Goal: Task Accomplishment & Management: Use online tool/utility

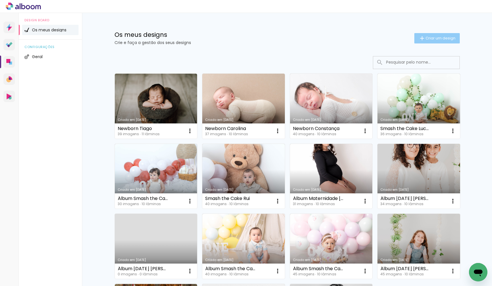
click at [436, 37] on span "Criar um design" at bounding box center [440, 38] width 30 height 4
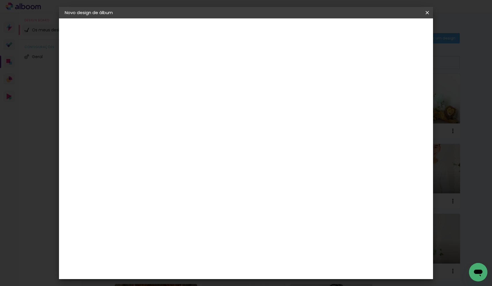
click at [159, 74] on input at bounding box center [159, 77] width 0 height 9
type input "Newborn Benedita"
click at [0, 0] on slot "Avançar" at bounding box center [0, 0] width 0 height 0
click at [243, 83] on paper-item "Tamanho Livre" at bounding box center [221, 88] width 43 height 15
click at [243, 34] on paper-button "Avançar" at bounding box center [229, 31] width 28 height 10
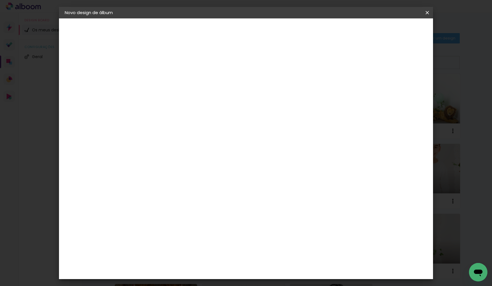
click at [395, 32] on span "Iniciar design" at bounding box center [382, 30] width 26 height 4
click at [90, 72] on div "Tamanho livre" at bounding box center [87, 71] width 20 height 8
click at [172, 130] on div "DreambooksPro" at bounding box center [173, 130] width 37 height 5
click at [0, 0] on slot "Avançar" at bounding box center [0, 0] width 0 height 0
click at [181, 96] on input "text" at bounding box center [170, 100] width 22 height 9
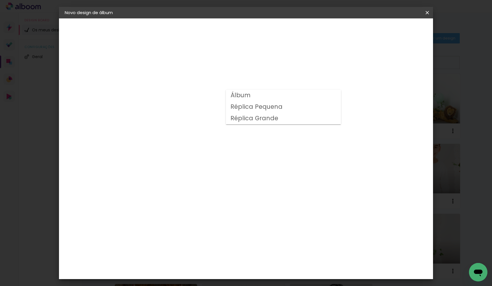
click at [291, 99] on paper-item "Álbum" at bounding box center [283, 96] width 115 height 12
type input "Álbum"
click at [198, 261] on span "20 × 20" at bounding box center [184, 267] width 27 height 12
click at [252, 26] on paper-button "Avançar" at bounding box center [238, 31] width 28 height 10
click at [401, 35] on paper-button "Iniciar design" at bounding box center [382, 31] width 38 height 10
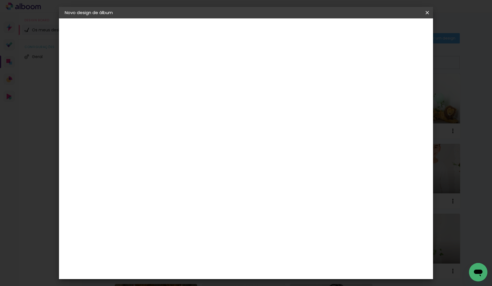
click at [395, 28] on span "Iniciar design" at bounding box center [382, 30] width 26 height 4
click at [401, 26] on paper-button "Iniciar design" at bounding box center [382, 31] width 38 height 10
click at [405, 37] on header "Revisão Verifique as configurações do seu álbum. Voltar Iniciar design" at bounding box center [272, 33] width 276 height 30
click at [395, 32] on span "Iniciar design" at bounding box center [382, 30] width 26 height 4
click at [0, 0] on slot "Voltar" at bounding box center [0, 0] width 0 height 0
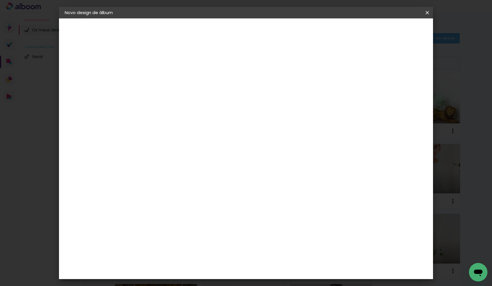
click at [190, 93] on div "Escolha o tamanho" at bounding box center [173, 106] width 33 height 27
click at [425, 13] on iron-icon at bounding box center [427, 13] width 7 height 6
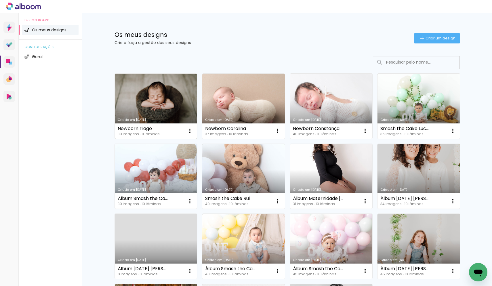
click at [166, 108] on link "Criado em [DATE]" at bounding box center [156, 106] width 83 height 65
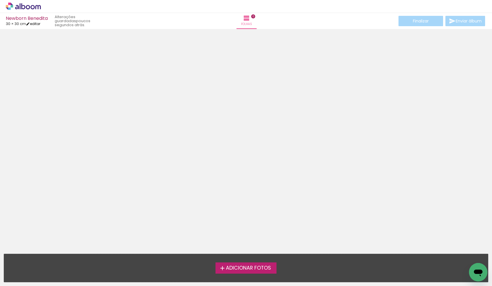
click at [37, 22] on link "editar" at bounding box center [33, 23] width 14 height 5
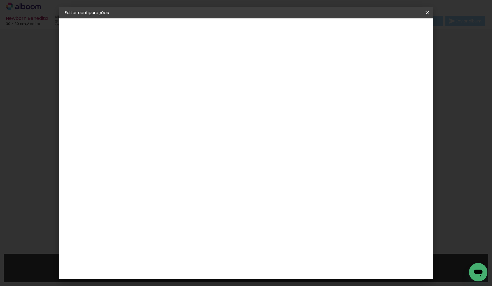
click at [428, 12] on iron-icon at bounding box center [427, 13] width 7 height 6
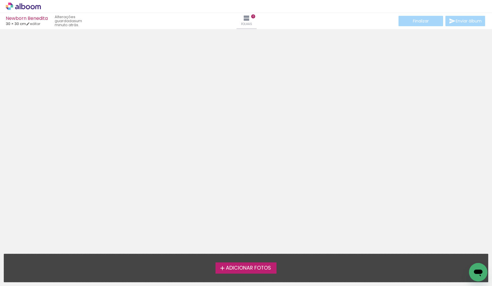
click at [30, 6] on icon at bounding box center [23, 6] width 35 height 7
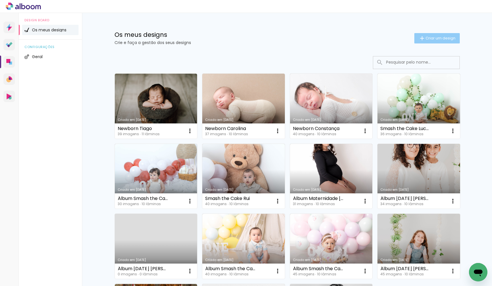
click at [433, 37] on span "Criar um design" at bounding box center [440, 38] width 30 height 4
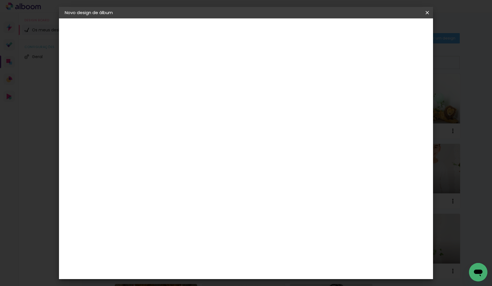
click at [159, 77] on input at bounding box center [159, 77] width 0 height 9
type input "n"
type input "Newborn Benedita"
click at [0, 0] on slot "Avançar" at bounding box center [0, 0] width 0 height 0
click at [193, 135] on paper-item "DreambooksPro" at bounding box center [167, 130] width 50 height 13
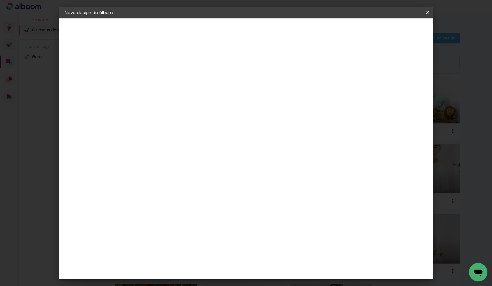
click at [0, 0] on slot "Avançar" at bounding box center [0, 0] width 0 height 0
click at [181, 97] on input "text" at bounding box center [170, 100] width 22 height 9
click at [257, 96] on paper-item "Álbum" at bounding box center [283, 96] width 115 height 12
type input "Álbum"
click at [198, 261] on span "20 × 20" at bounding box center [184, 267] width 27 height 12
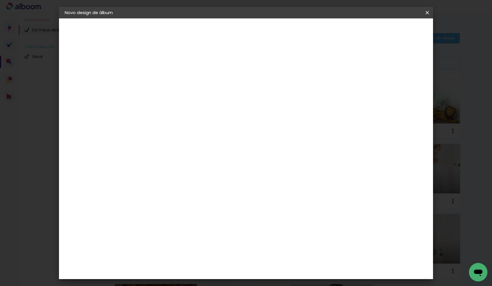
click at [0, 0] on slot "Avançar" at bounding box center [0, 0] width 0 height 0
click at [395, 32] on span "Iniciar design" at bounding box center [382, 30] width 26 height 4
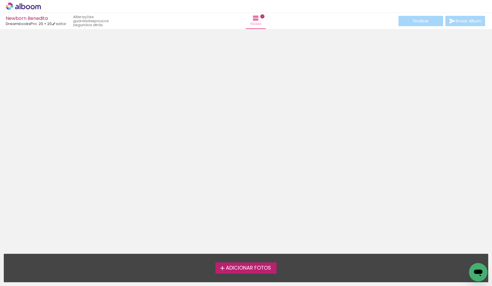
click at [223, 267] on iron-icon at bounding box center [222, 268] width 7 height 7
click at [0, 0] on input "file" at bounding box center [0, 0] width 0 height 0
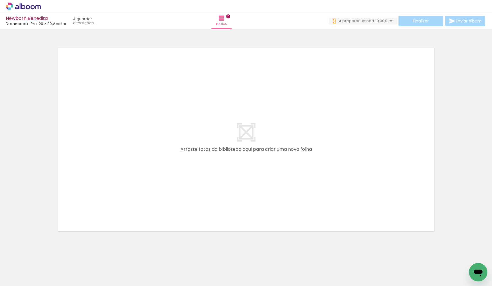
click at [55, 266] on div at bounding box center [57, 266] width 28 height 21
drag, startPoint x: 62, startPoint y: 269, endPoint x: 111, endPoint y: 178, distance: 103.3
click at [111, 178] on quentale-workspace at bounding box center [246, 143] width 492 height 286
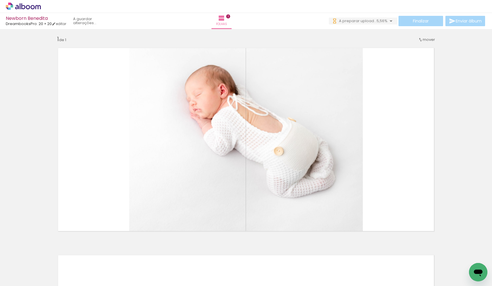
click at [127, 265] on div at bounding box center [122, 266] width 28 height 19
click at [95, 267] on div at bounding box center [89, 266] width 19 height 28
click at [118, 267] on div at bounding box center [122, 266] width 28 height 19
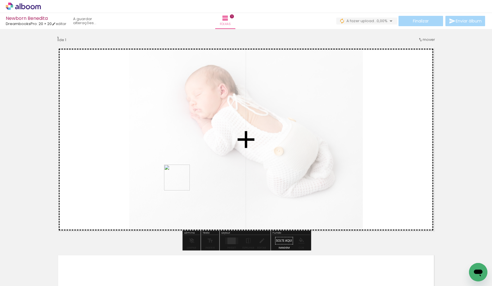
drag, startPoint x: 118, startPoint y: 267, endPoint x: 181, endPoint y: 182, distance: 105.9
click at [181, 182] on quentale-workspace at bounding box center [246, 143] width 492 height 286
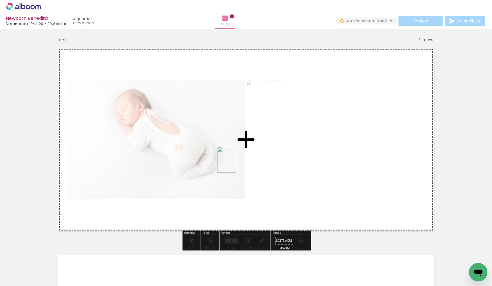
drag, startPoint x: 157, startPoint y: 266, endPoint x: 234, endPoint y: 164, distance: 128.1
click at [234, 164] on quentale-workspace at bounding box center [246, 143] width 492 height 286
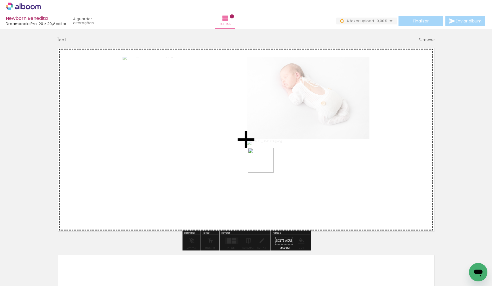
drag, startPoint x: 223, startPoint y: 265, endPoint x: 265, endPoint y: 165, distance: 108.7
click at [265, 165] on quentale-workspace at bounding box center [246, 143] width 492 height 286
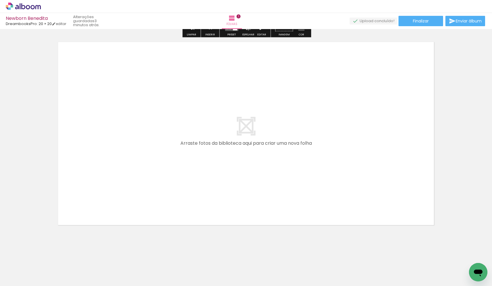
scroll to position [0, 62]
click at [305, 204] on quentale-layouter at bounding box center [245, 133] width 385 height 193
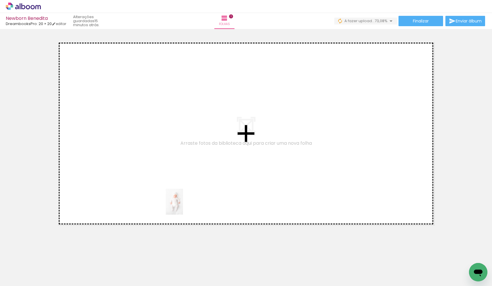
scroll to position [0, 0]
drag, startPoint x: 193, startPoint y: 271, endPoint x: 182, endPoint y: 204, distance: 67.4
click at [182, 204] on quentale-workspace at bounding box center [246, 143] width 492 height 286
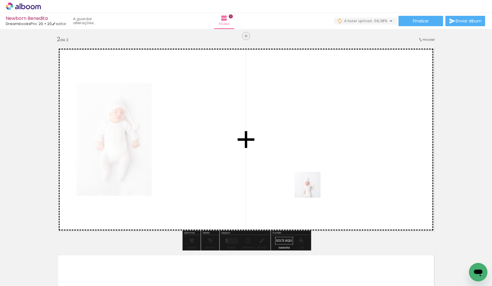
drag, startPoint x: 320, startPoint y: 269, endPoint x: 312, endPoint y: 189, distance: 80.7
click at [312, 189] on quentale-workspace at bounding box center [246, 143] width 492 height 286
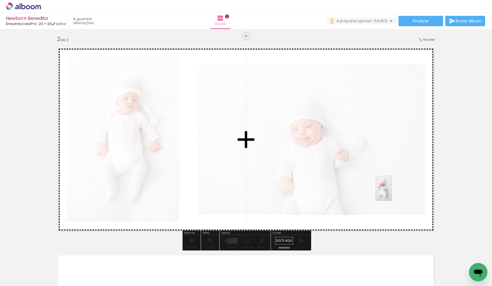
drag, startPoint x: 382, startPoint y: 271, endPoint x: 392, endPoint y: 192, distance: 79.1
click at [392, 192] on quentale-workspace at bounding box center [246, 143] width 492 height 286
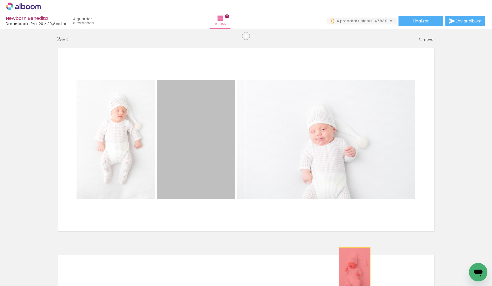
drag, startPoint x: 222, startPoint y: 185, endPoint x: 354, endPoint y: 271, distance: 158.3
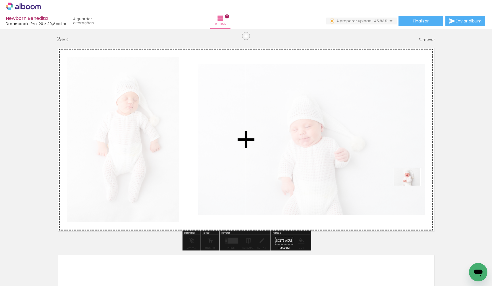
drag, startPoint x: 402, startPoint y: 270, endPoint x: 411, endPoint y: 185, distance: 84.7
click at [411, 185] on quentale-workspace at bounding box center [246, 143] width 492 height 286
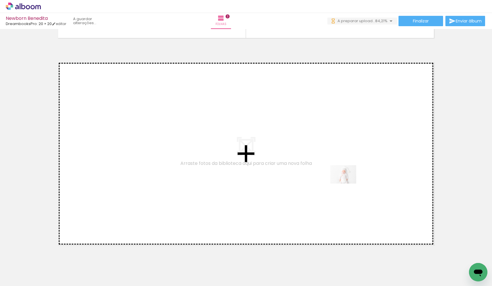
drag, startPoint x: 350, startPoint y: 271, endPoint x: 347, endPoint y: 182, distance: 89.2
click at [347, 182] on quentale-workspace at bounding box center [246, 143] width 492 height 286
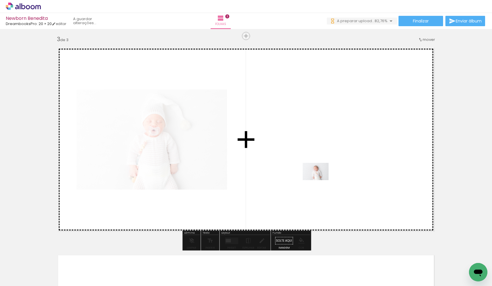
drag, startPoint x: 286, startPoint y: 269, endPoint x: 320, endPoint y: 180, distance: 94.6
click at [320, 180] on quentale-workspace at bounding box center [246, 143] width 492 height 286
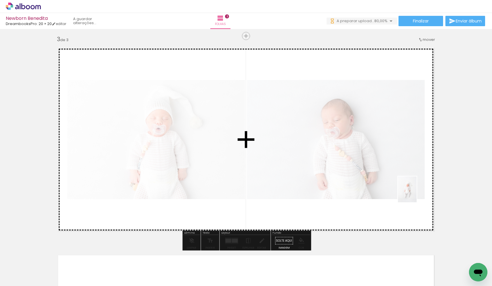
drag, startPoint x: 416, startPoint y: 272, endPoint x: 415, endPoint y: 193, distance: 78.5
click at [415, 193] on quentale-workspace at bounding box center [246, 143] width 492 height 286
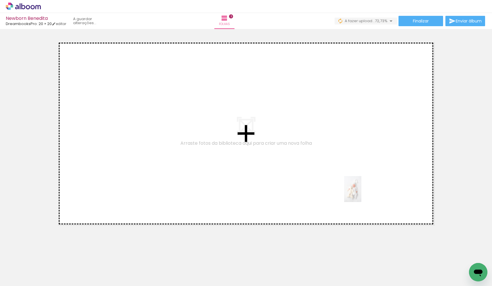
drag, startPoint x: 363, startPoint y: 274, endPoint x: 361, endPoint y: 193, distance: 81.1
click at [361, 193] on quentale-workspace at bounding box center [246, 143] width 492 height 286
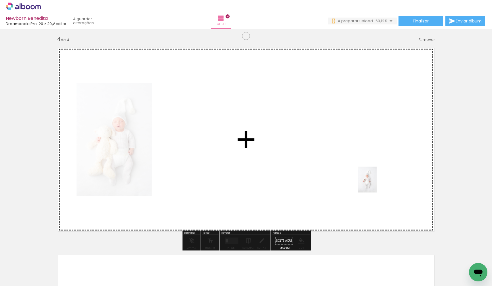
drag, startPoint x: 394, startPoint y: 272, endPoint x: 375, endPoint y: 184, distance: 90.7
click at [375, 184] on quentale-workspace at bounding box center [246, 143] width 492 height 286
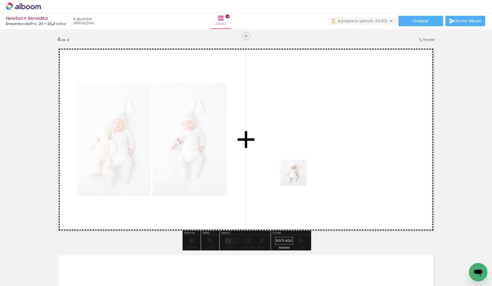
drag, startPoint x: 295, startPoint y: 266, endPoint x: 298, endPoint y: 177, distance: 89.4
click at [298, 177] on quentale-workspace at bounding box center [246, 143] width 492 height 286
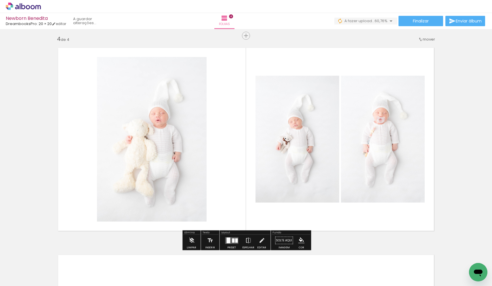
click at [230, 240] on quentale-layouter at bounding box center [231, 240] width 13 height 7
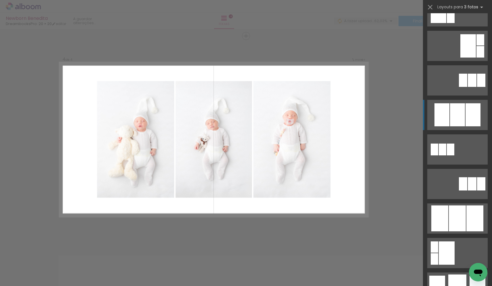
click at [465, 121] on quentale-layouter at bounding box center [457, 115] width 60 height 30
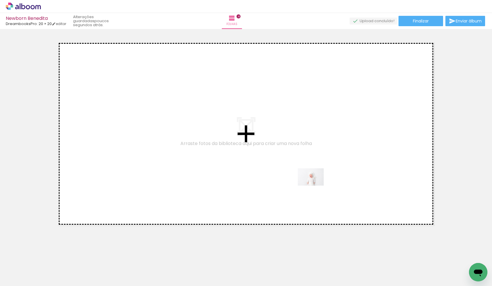
drag, startPoint x: 317, startPoint y: 265, endPoint x: 315, endPoint y: 185, distance: 79.9
click at [315, 185] on quentale-workspace at bounding box center [246, 143] width 492 height 286
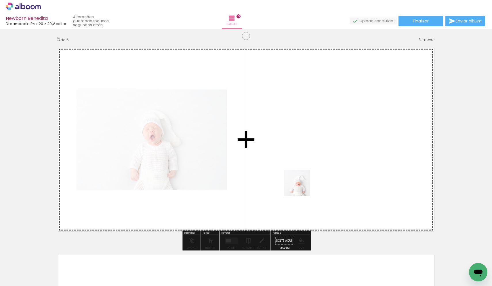
drag, startPoint x: 288, startPoint y: 273, endPoint x: 301, endPoint y: 187, distance: 86.4
click at [301, 187] on quentale-workspace at bounding box center [246, 143] width 492 height 286
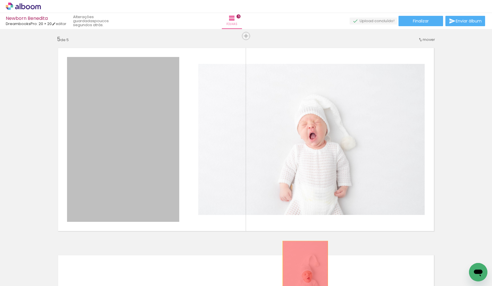
drag, startPoint x: 156, startPoint y: 197, endPoint x: 305, endPoint y: 274, distance: 167.2
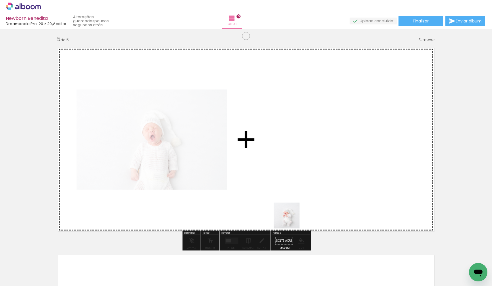
drag, startPoint x: 282, startPoint y: 272, endPoint x: 299, endPoint y: 188, distance: 85.5
click at [299, 188] on quentale-workspace at bounding box center [246, 143] width 492 height 286
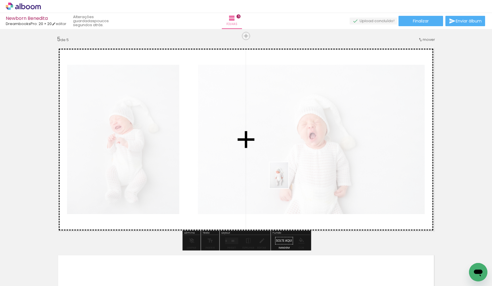
drag, startPoint x: 250, startPoint y: 273, endPoint x: 287, endPoint y: 179, distance: 100.7
click at [287, 179] on quentale-workspace at bounding box center [246, 143] width 492 height 286
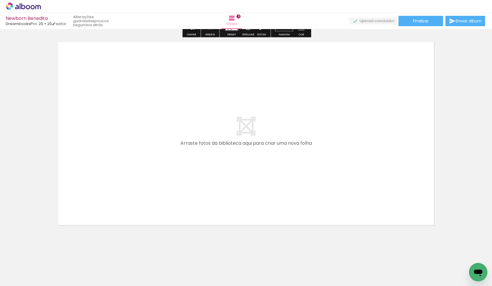
scroll to position [0, 727]
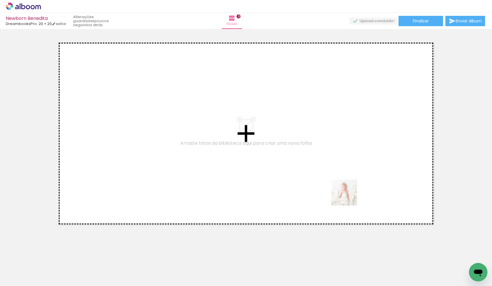
drag, startPoint x: 367, startPoint y: 265, endPoint x: 344, endPoint y: 169, distance: 98.2
click at [344, 169] on quentale-workspace at bounding box center [246, 143] width 492 height 286
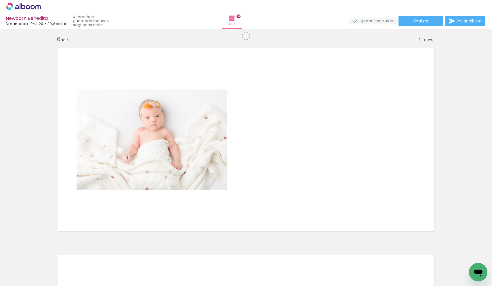
scroll to position [0, 864]
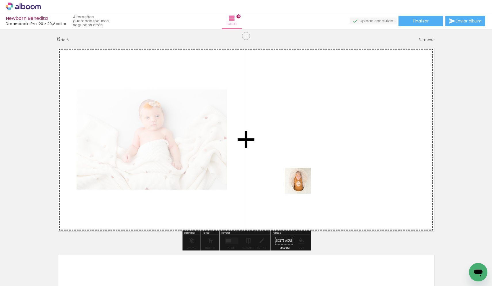
drag, startPoint x: 320, startPoint y: 268, endPoint x: 302, endPoint y: 185, distance: 84.8
click at [302, 185] on quentale-workspace at bounding box center [246, 143] width 492 height 286
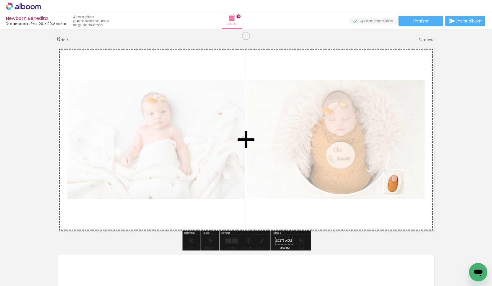
drag, startPoint x: 359, startPoint y: 264, endPoint x: 401, endPoint y: 187, distance: 87.5
click at [401, 187] on quentale-workspace at bounding box center [246, 143] width 492 height 286
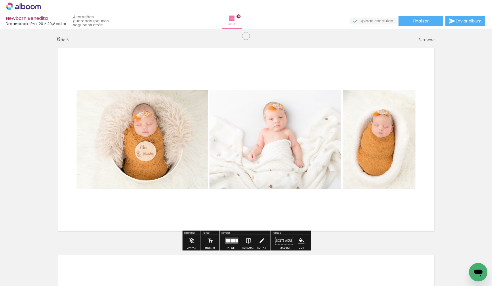
click at [229, 242] on div at bounding box center [227, 240] width 4 height 3
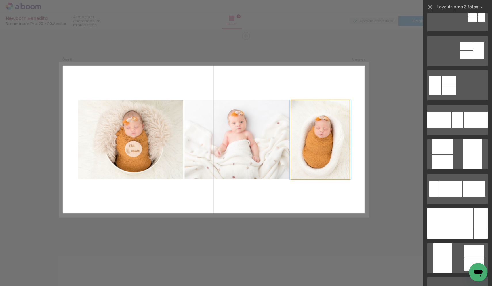
scroll to position [0, 0]
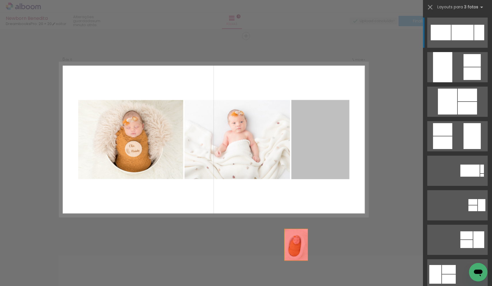
drag, startPoint x: 312, startPoint y: 143, endPoint x: 288, endPoint y: 283, distance: 141.2
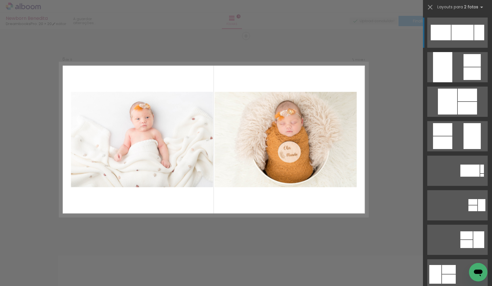
scroll to position [1041, 0]
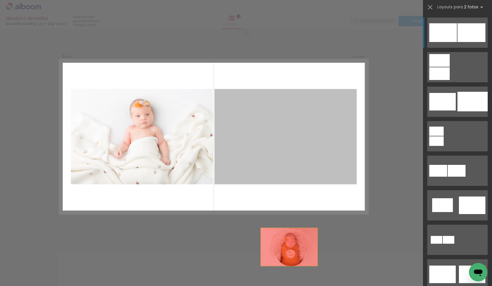
drag, startPoint x: 254, startPoint y: 139, endPoint x: 290, endPoint y: 275, distance: 140.3
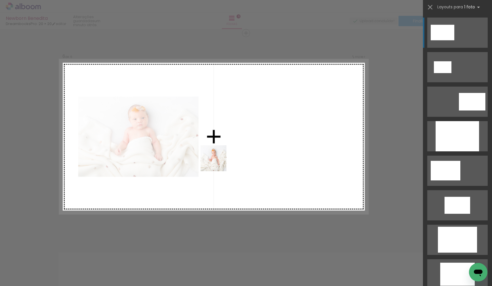
drag, startPoint x: 184, startPoint y: 268, endPoint x: 229, endPoint y: 135, distance: 140.2
click at [229, 135] on quentale-workspace at bounding box center [246, 143] width 492 height 286
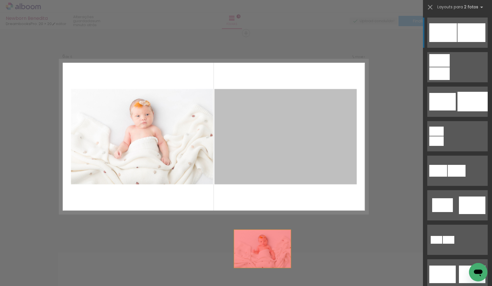
drag, startPoint x: 268, startPoint y: 127, endPoint x: 256, endPoint y: 277, distance: 150.0
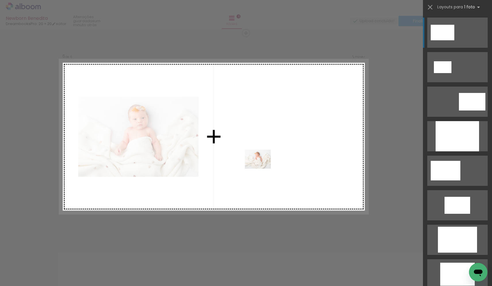
drag, startPoint x: 131, startPoint y: 267, endPoint x: 262, endPoint y: 167, distance: 165.3
click at [262, 167] on quentale-workspace at bounding box center [246, 143] width 492 height 286
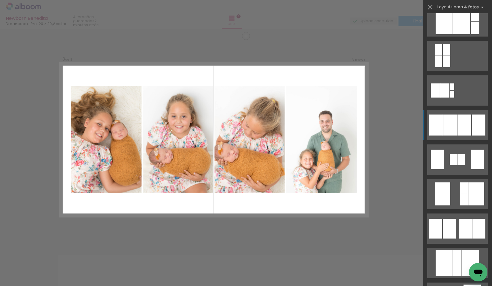
scroll to position [322, 0]
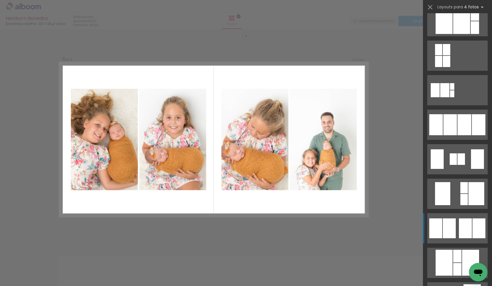
click at [456, 227] on quentale-layouter at bounding box center [457, 228] width 60 height 30
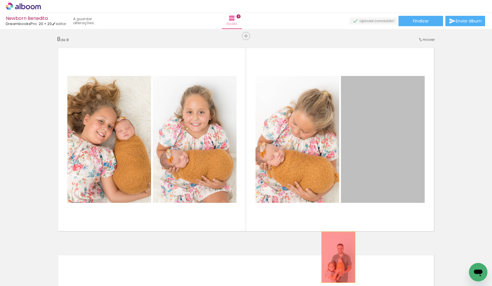
drag, startPoint x: 389, startPoint y: 151, endPoint x: 338, endPoint y: 259, distance: 119.6
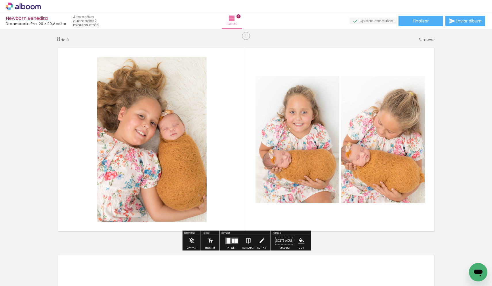
click at [235, 240] on div at bounding box center [236, 240] width 3 height 4
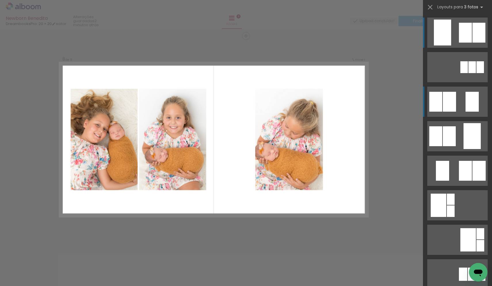
click at [470, 93] on div at bounding box center [471, 102] width 13 height 20
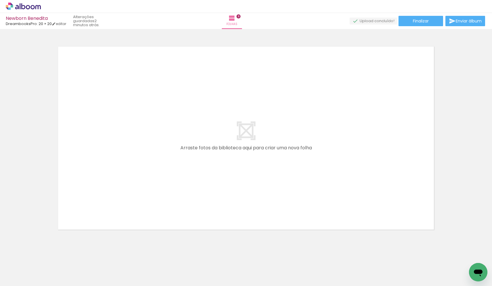
scroll to position [0, 1276]
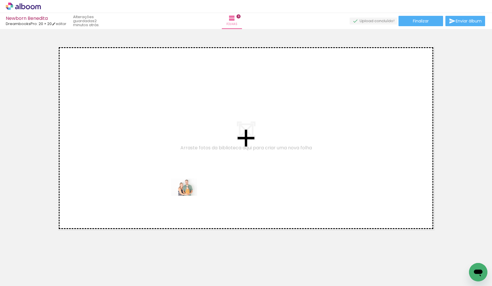
drag, startPoint x: 170, startPoint y: 268, endPoint x: 188, endPoint y: 196, distance: 74.7
click at [188, 196] on quentale-workspace at bounding box center [246, 143] width 492 height 286
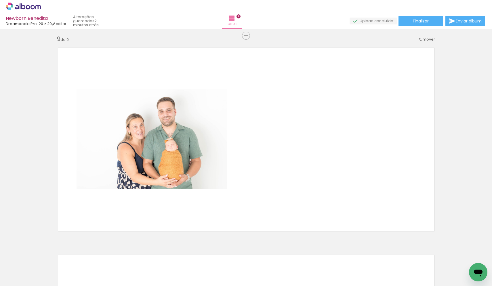
scroll to position [1659, 0]
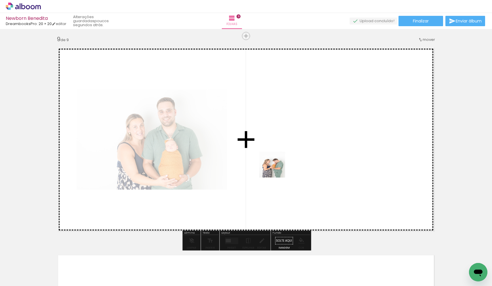
drag, startPoint x: 269, startPoint y: 273, endPoint x: 276, endPoint y: 169, distance: 104.0
click at [276, 169] on quentale-workspace at bounding box center [246, 143] width 492 height 286
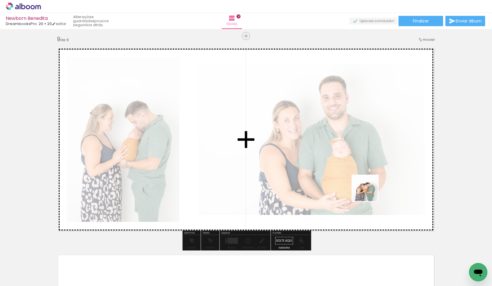
drag, startPoint x: 299, startPoint y: 272, endPoint x: 371, endPoint y: 191, distance: 108.3
click at [371, 191] on quentale-workspace at bounding box center [246, 143] width 492 height 286
